Goal: Obtain resource: Obtain resource

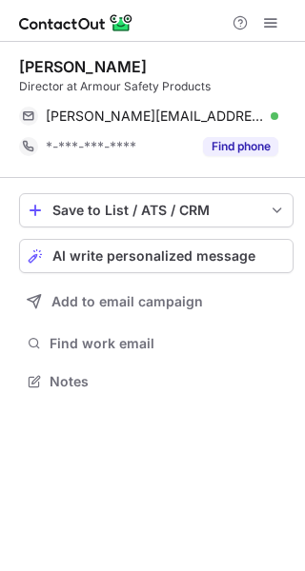
scroll to position [368, 305]
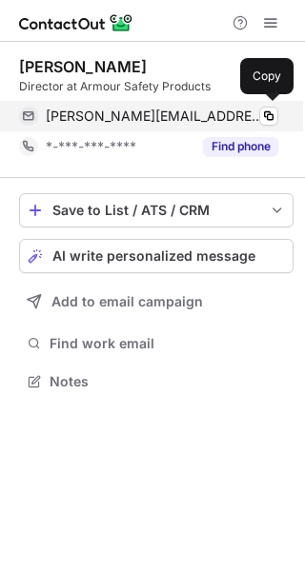
click at [208, 116] on span "[PERSON_NAME][EMAIL_ADDRESS][DOMAIN_NAME]" at bounding box center [155, 116] width 218 height 17
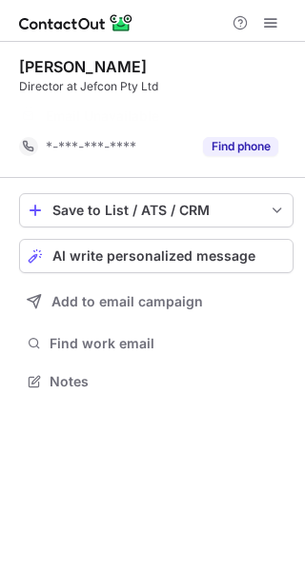
scroll to position [338, 305]
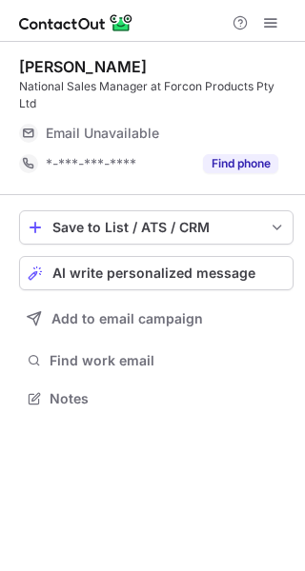
scroll to position [368, 305]
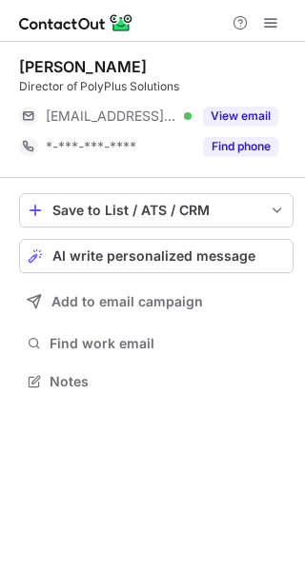
scroll to position [368, 305]
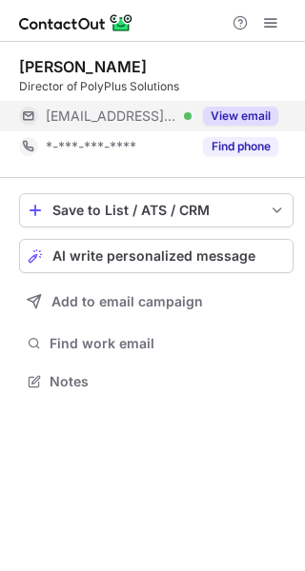
click at [238, 117] on button "View email" at bounding box center [240, 116] width 75 height 19
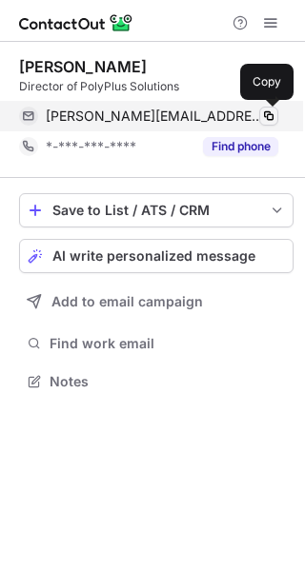
click at [261, 115] on span at bounding box center [268, 116] width 15 height 15
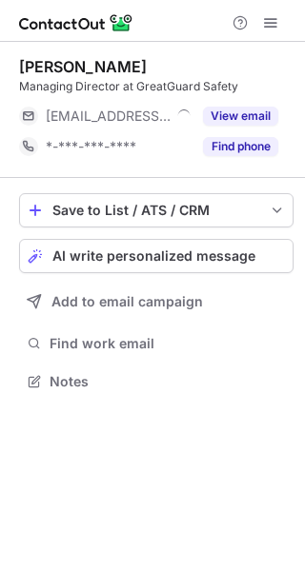
scroll to position [368, 305]
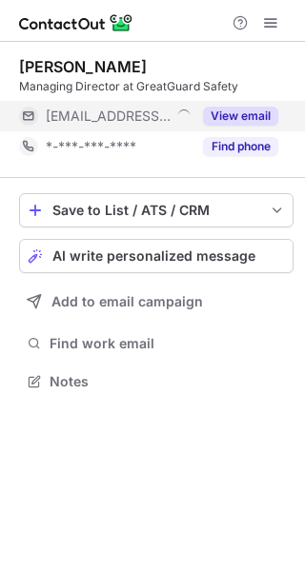
click at [240, 120] on button "View email" at bounding box center [240, 116] width 75 height 19
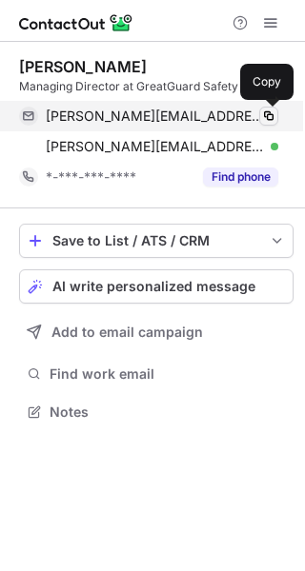
click at [270, 117] on span at bounding box center [268, 116] width 15 height 15
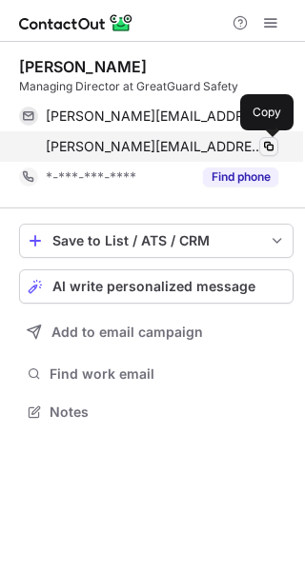
click at [274, 144] on span at bounding box center [268, 146] width 15 height 15
